Goal: Task Accomplishment & Management: Use online tool/utility

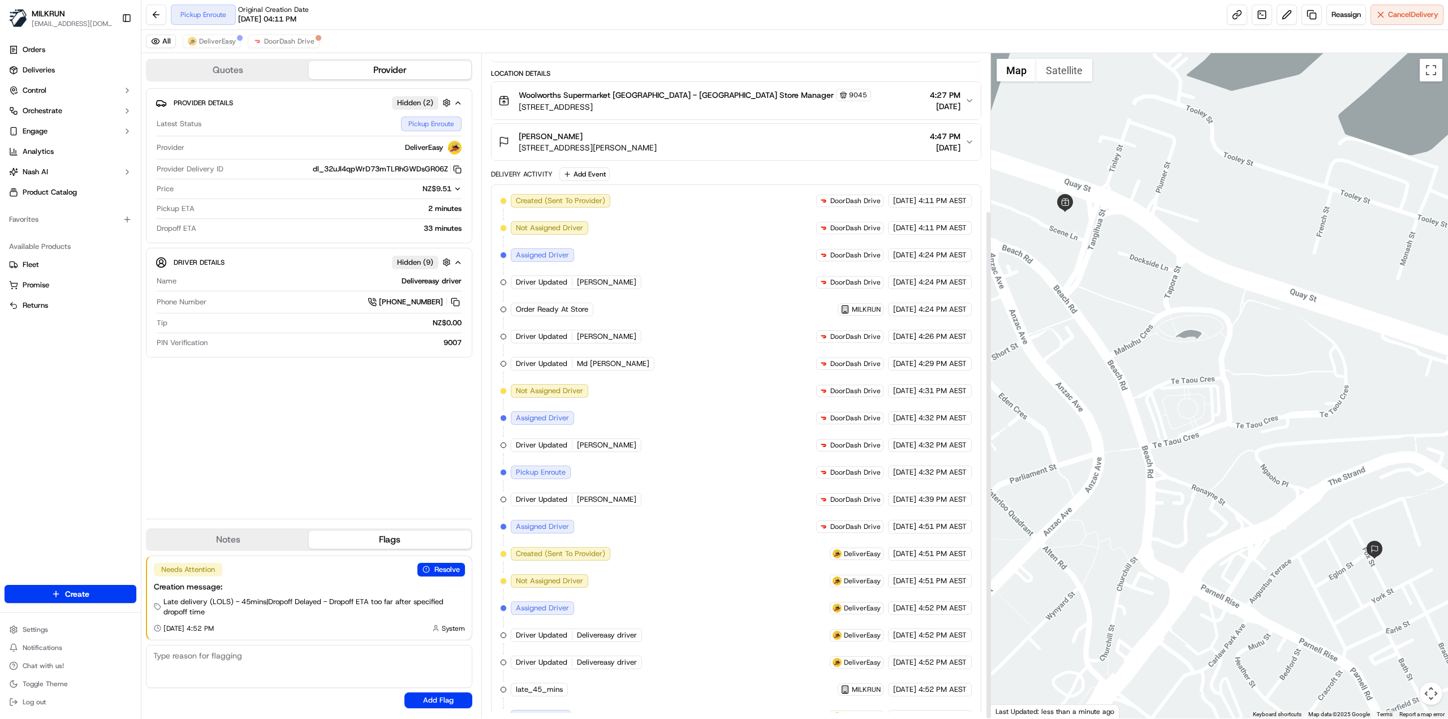
scroll to position [205, 0]
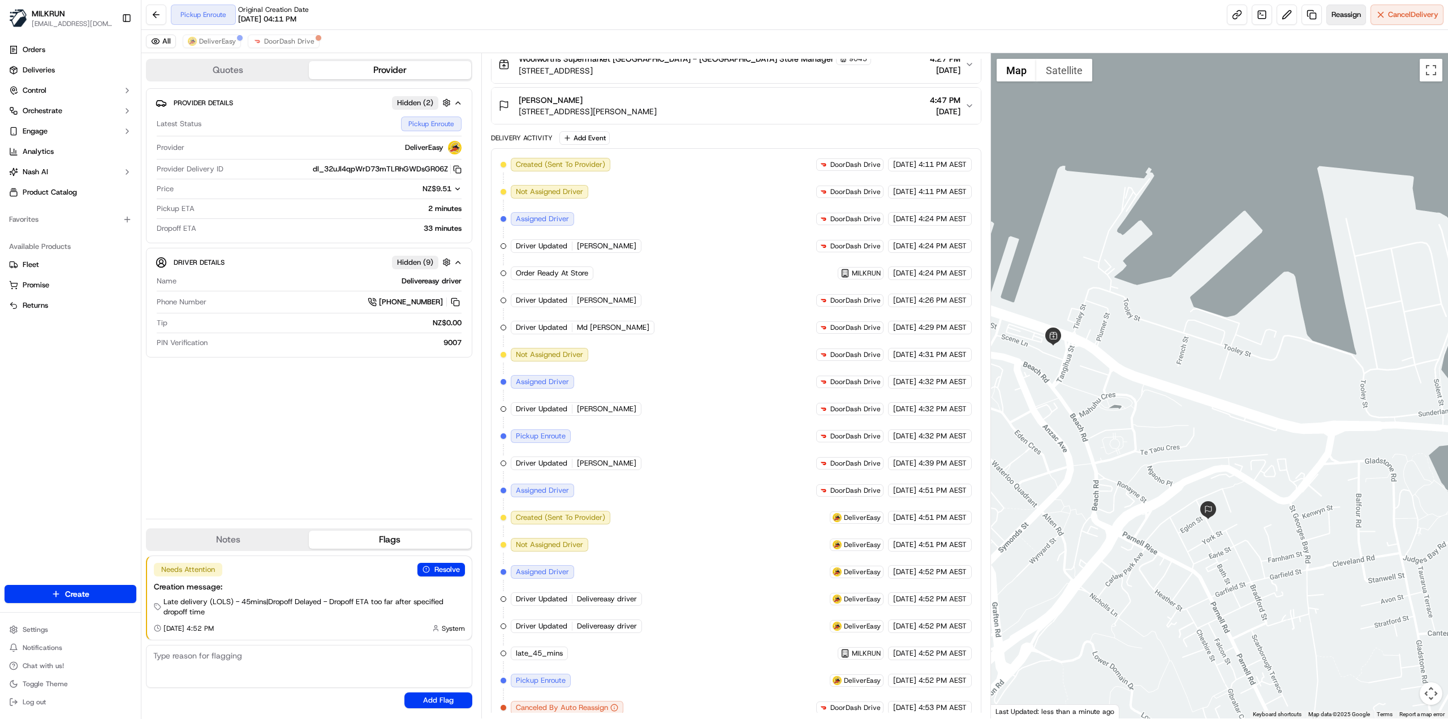
click at [1349, 19] on span "Reassign" at bounding box center [1345, 15] width 29 height 10
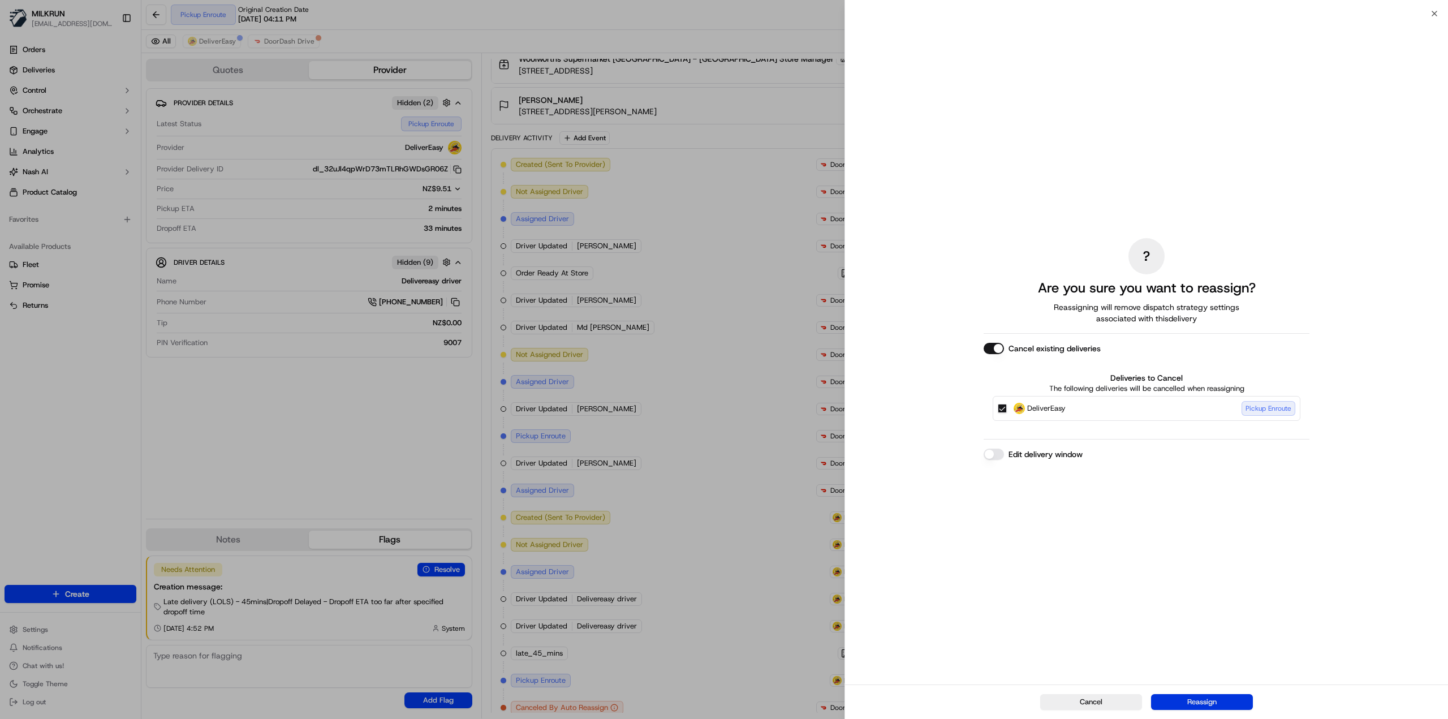
click at [1214, 704] on button "Reassign" at bounding box center [1202, 702] width 102 height 16
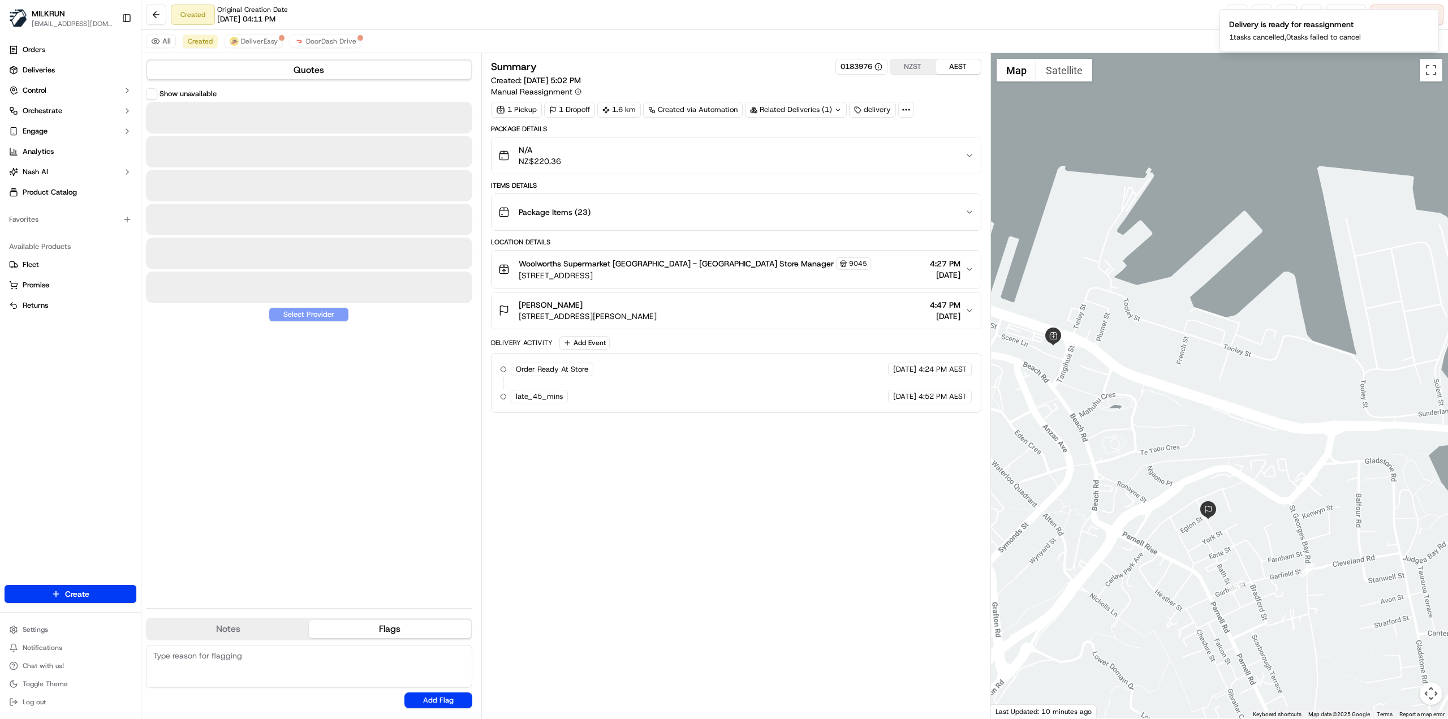
scroll to position [0, 0]
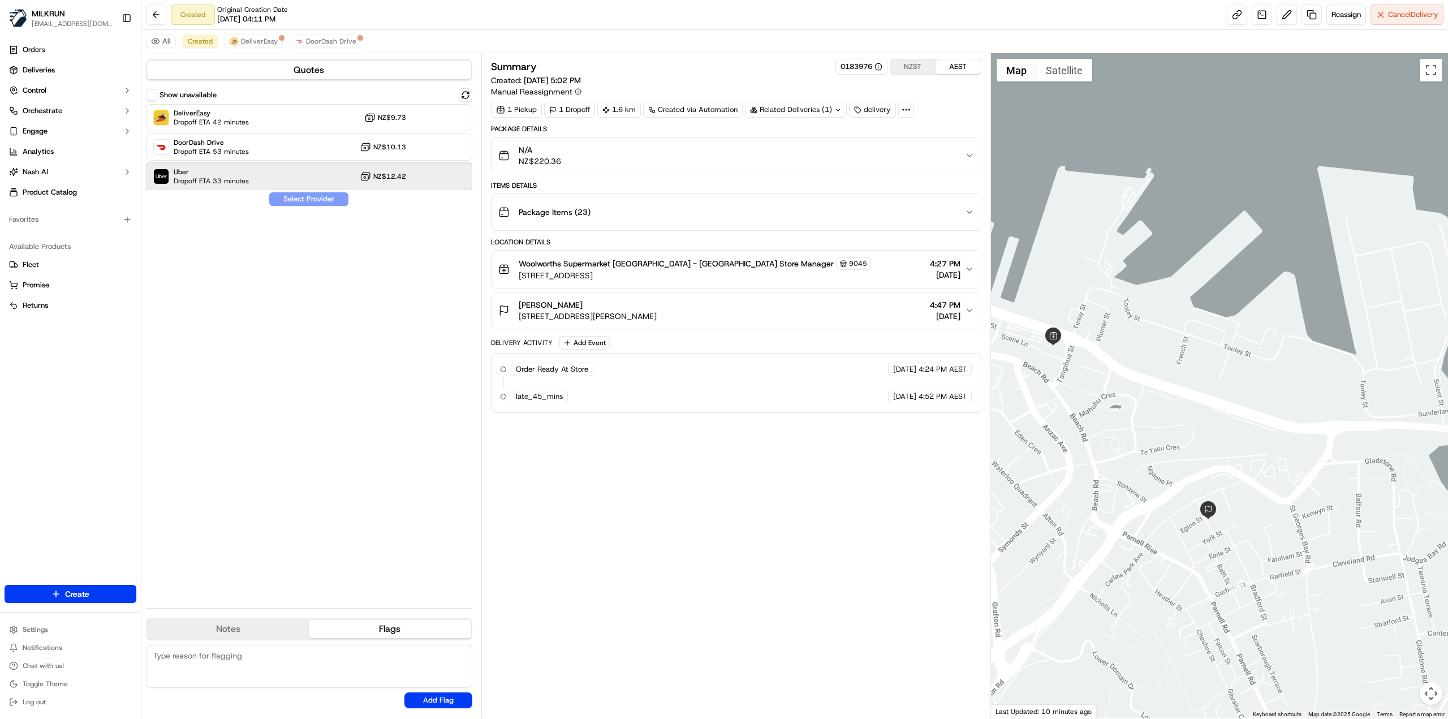
click at [225, 175] on span "Uber" at bounding box center [211, 171] width 75 height 9
click at [302, 205] on div "Show unavailable DeliverEasy Dropoff ETA 42 minutes NZ$9.73 DoorDash Drive Drop…" at bounding box center [309, 343] width 326 height 511
click at [304, 203] on button "Assign Provider" at bounding box center [309, 199] width 80 height 14
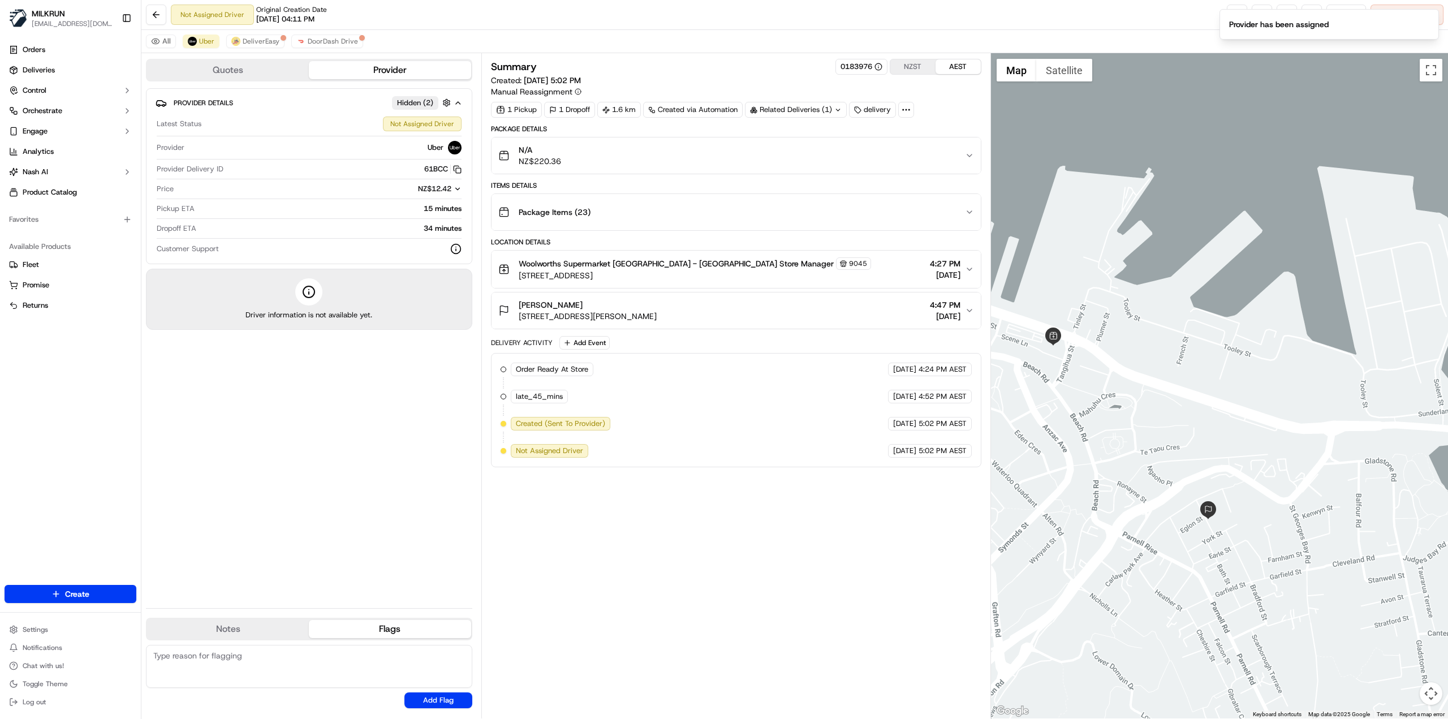
click at [583, 528] on div "Summary 0183976 NZST AEST Created: [DATE] 5:02 PM Manual Reassignment 1 Pickup …" at bounding box center [736, 386] width 490 height 654
